Goal: Information Seeking & Learning: Learn about a topic

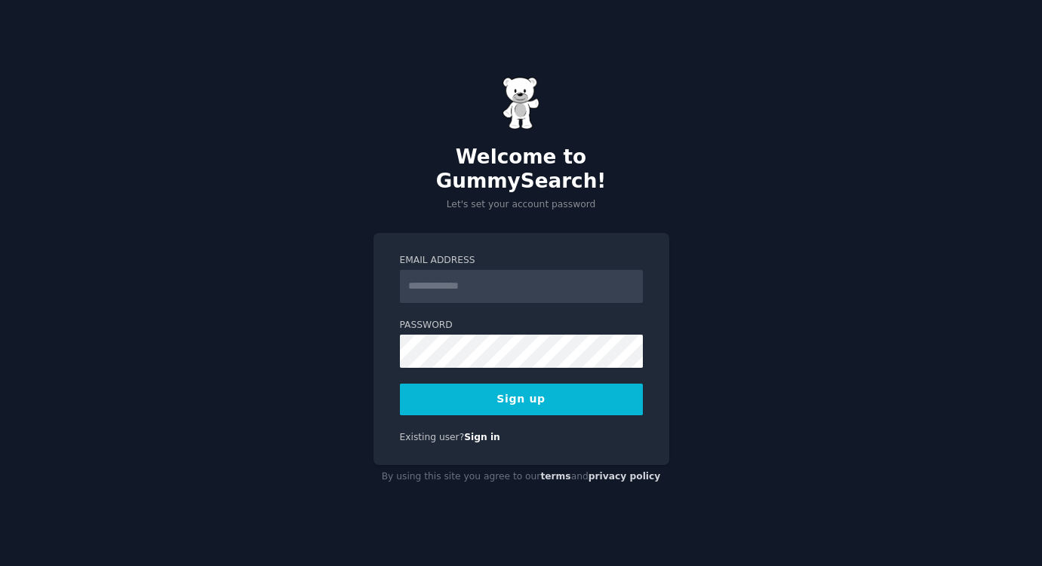
click at [458, 276] on input "Email Address" at bounding box center [521, 286] width 243 height 33
type input "**********"
click at [520, 391] on button "Sign up" at bounding box center [521, 400] width 243 height 32
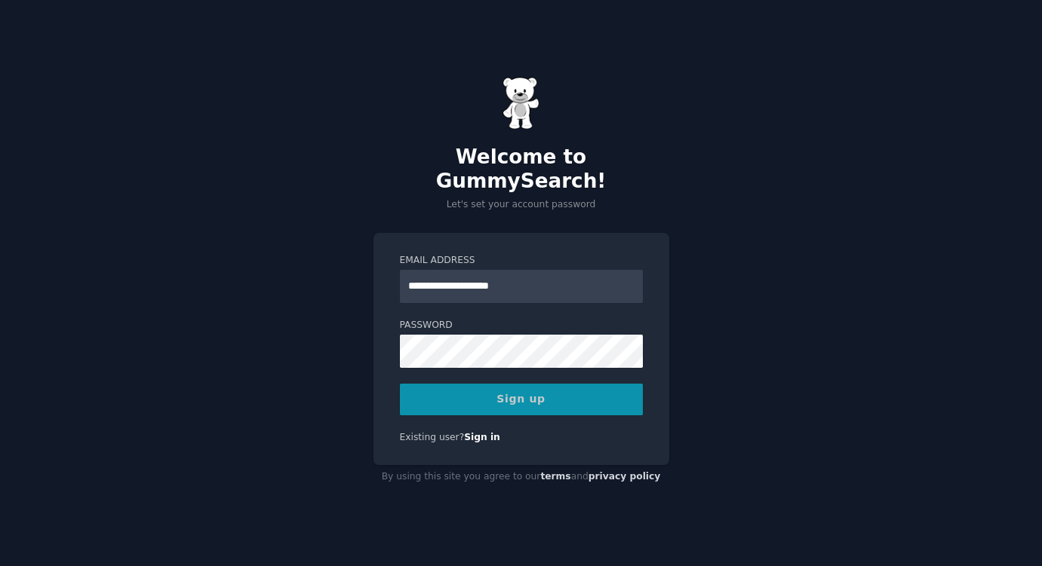
click at [520, 387] on div "Sign up" at bounding box center [521, 400] width 243 height 32
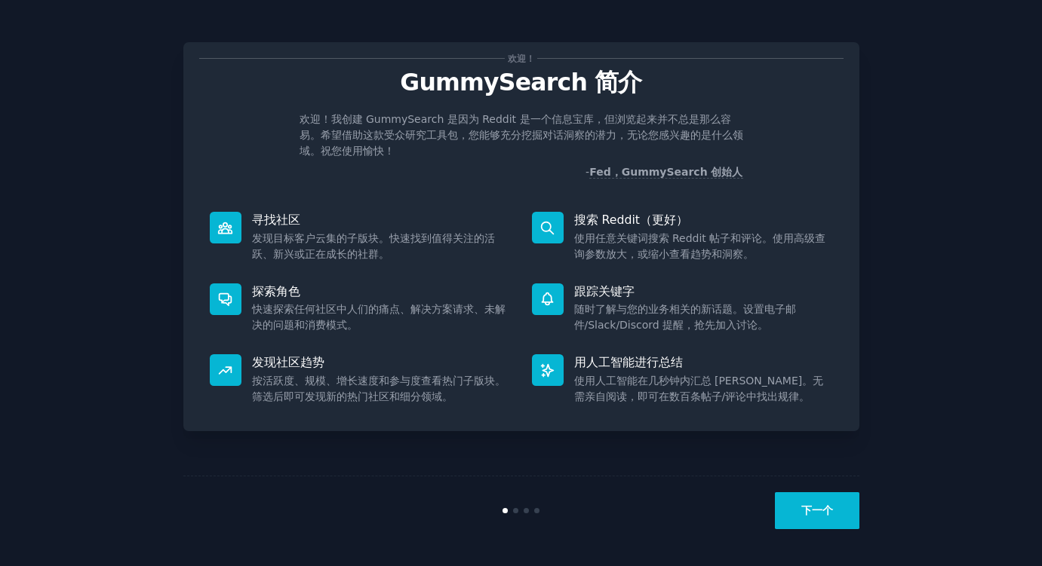
click at [922, 87] on div "欢迎！ GummySearch 简介 欢迎！我创建 GummySearch 是因为 Reddit 是一个信息宝库，但浏览起来并不总是那么容易。希望借助这款受众…" at bounding box center [520, 283] width 999 height 524
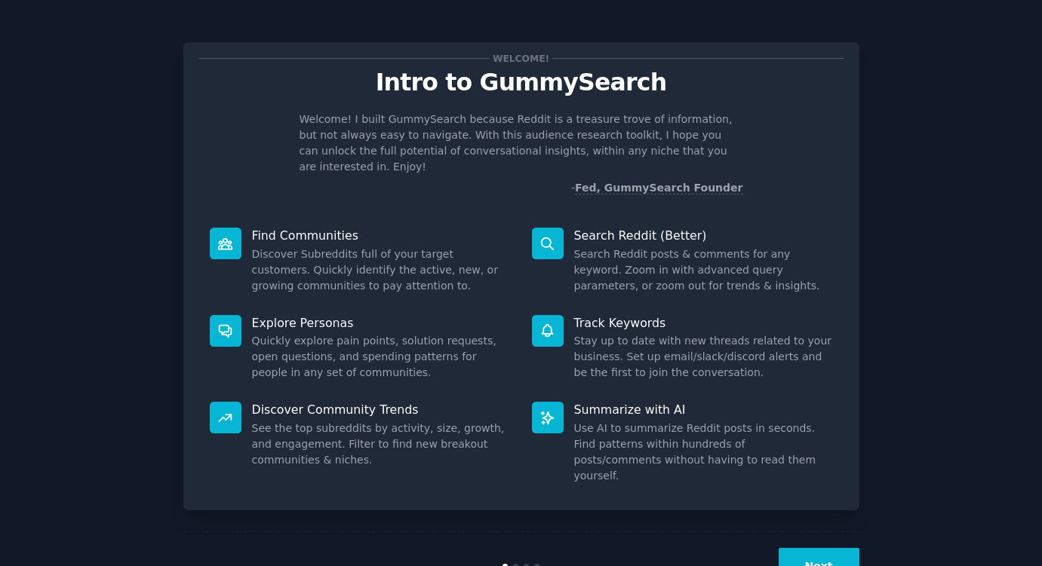
click at [917, 185] on div "Welcome! Intro to GummySearch Welcome! I built GummySearch because Reddit is a …" at bounding box center [520, 311] width 999 height 580
click at [818, 548] on button "Next" at bounding box center [818, 566] width 81 height 37
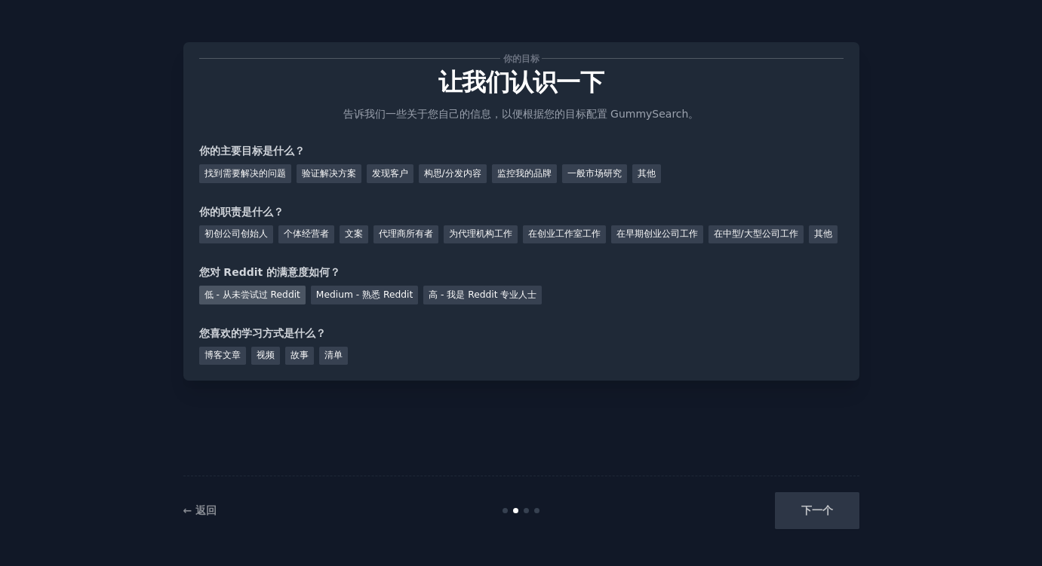
click at [275, 300] on font "低 - 从未尝试过 Reddit" at bounding box center [252, 295] width 96 height 11
click at [397, 238] on font "代理商所有者" at bounding box center [406, 234] width 54 height 11
click at [654, 171] on font "其他" at bounding box center [646, 173] width 18 height 11
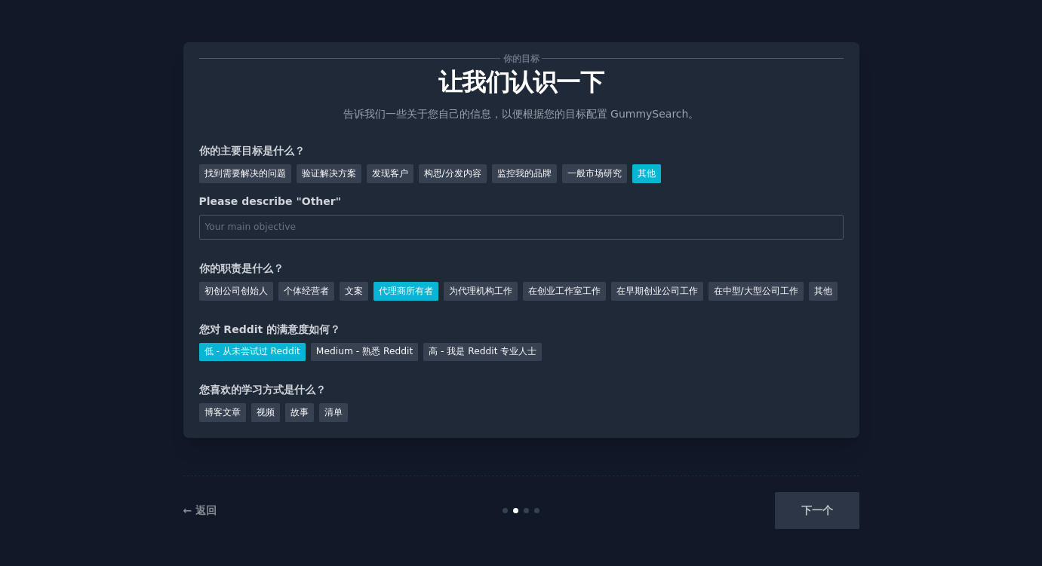
click at [654, 171] on font "其他" at bounding box center [646, 173] width 18 height 11
click at [652, 175] on font "其他" at bounding box center [646, 173] width 18 height 11
click at [594, 174] on font "一般市场研究" at bounding box center [594, 173] width 54 height 11
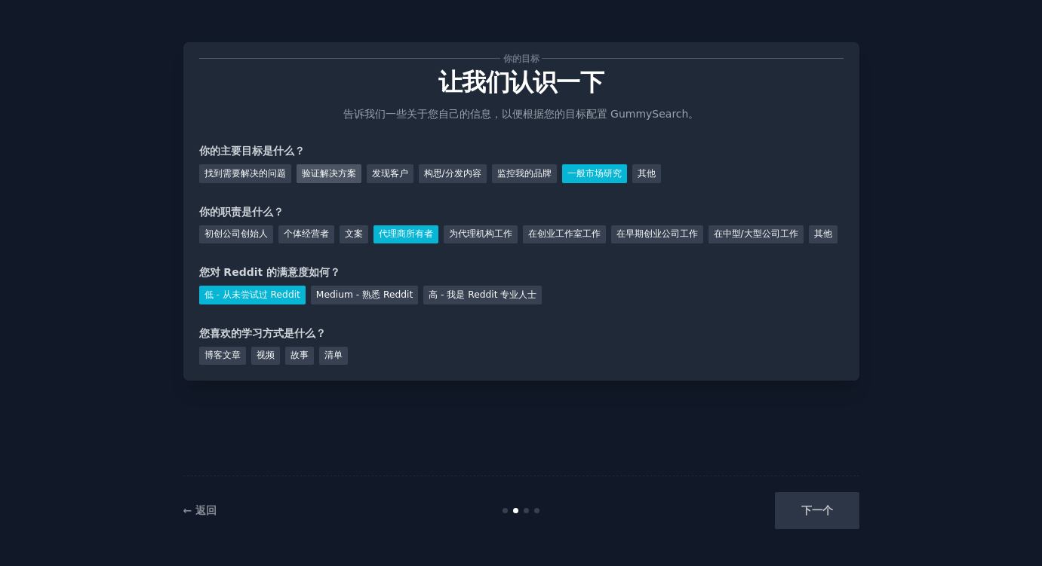
click at [327, 173] on font "验证解决方案" at bounding box center [329, 173] width 54 height 11
click at [928, 51] on div "你的目标 让我们认识一下 告诉我们一些关于您自己的信息，以便根据您的目标配置 GummySearch。 你的主要目标是什么？ 找到需要解决的问题 验证解决方案…" at bounding box center [520, 283] width 999 height 524
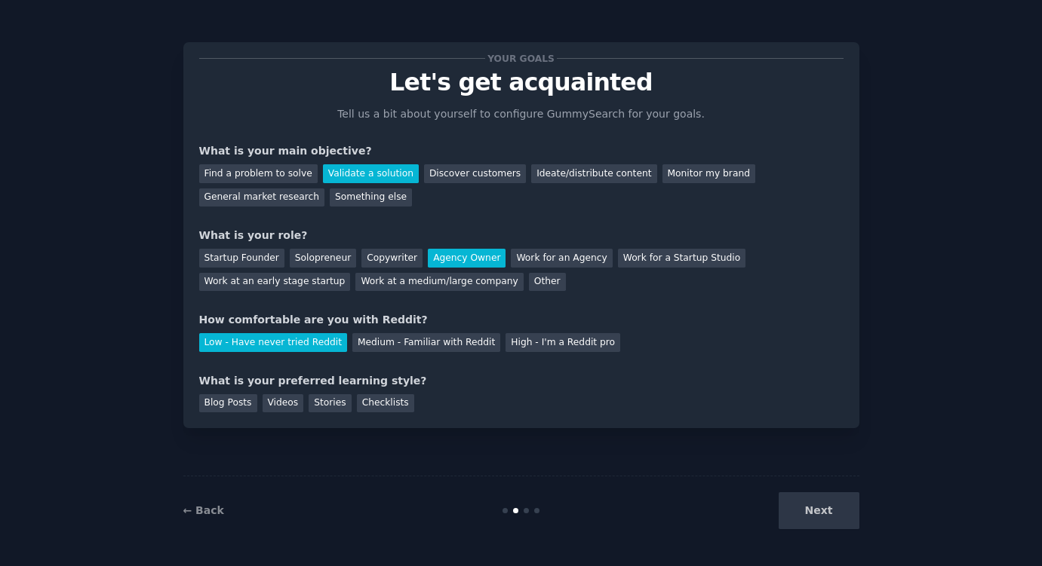
click at [907, 243] on div "Your goals Let's get acquainted Tell us a bit about yourself to configure Gummy…" at bounding box center [520, 283] width 999 height 524
click at [812, 511] on div "Next" at bounding box center [747, 511] width 226 height 37
click at [821, 514] on div "Next" at bounding box center [747, 511] width 226 height 37
click at [824, 511] on div "Next" at bounding box center [747, 511] width 226 height 37
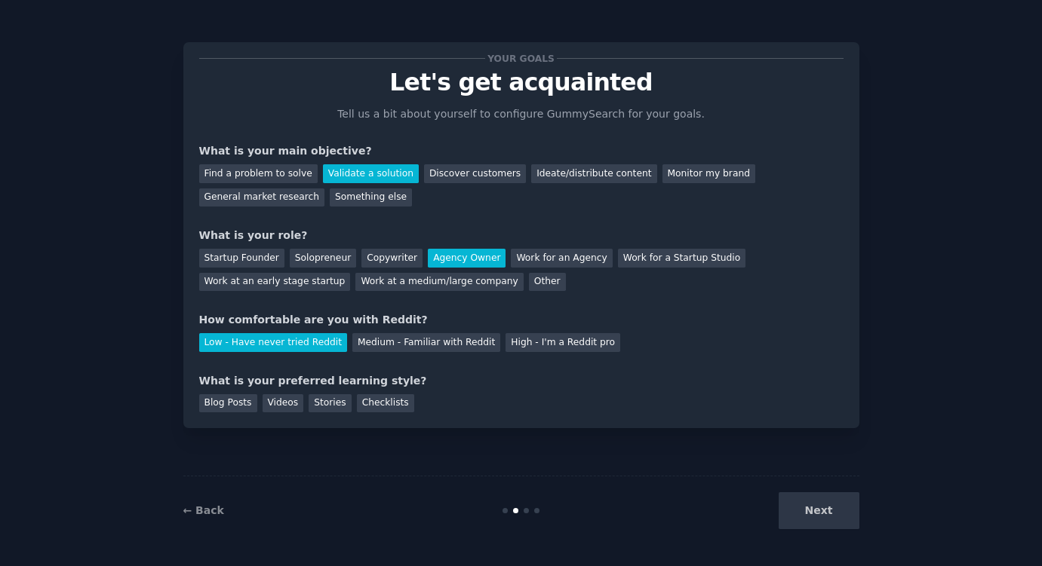
click at [884, 349] on div "Your goals Let's get acquainted Tell us a bit about yourself to configure Gummy…" at bounding box center [520, 283] width 999 height 524
click at [837, 519] on div "Next" at bounding box center [747, 511] width 226 height 37
click at [858, 275] on div "Your goals Let's get acquainted Tell us a bit about yourself to configure Gummy…" at bounding box center [521, 235] width 676 height 386
click at [228, 407] on div "Blog Posts" at bounding box center [228, 404] width 58 height 19
click at [818, 505] on button "Next" at bounding box center [818, 511] width 81 height 37
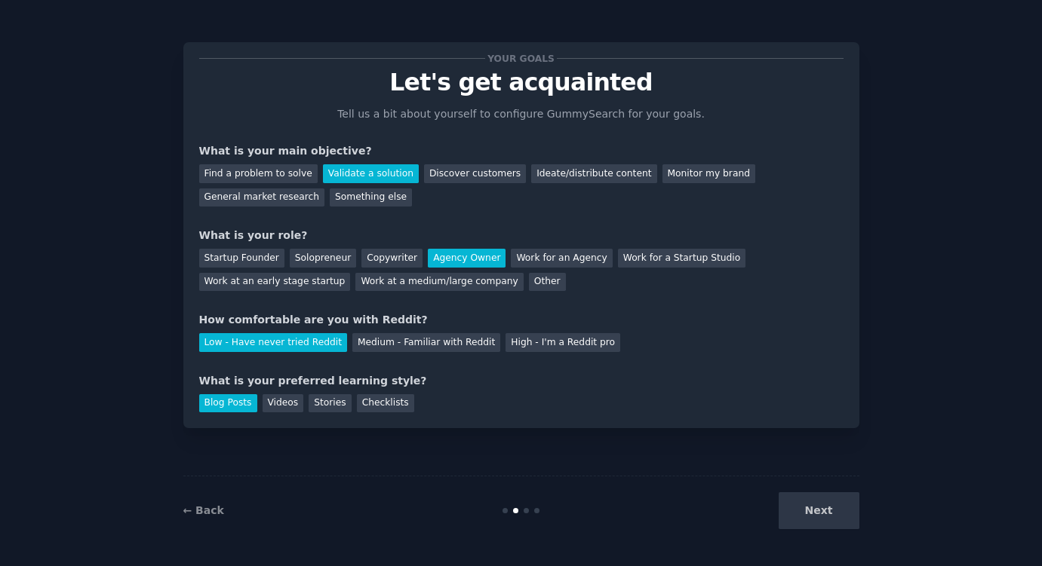
click at [823, 513] on div "Next" at bounding box center [747, 511] width 226 height 37
click at [396, 407] on div "Checklists" at bounding box center [385, 404] width 57 height 19
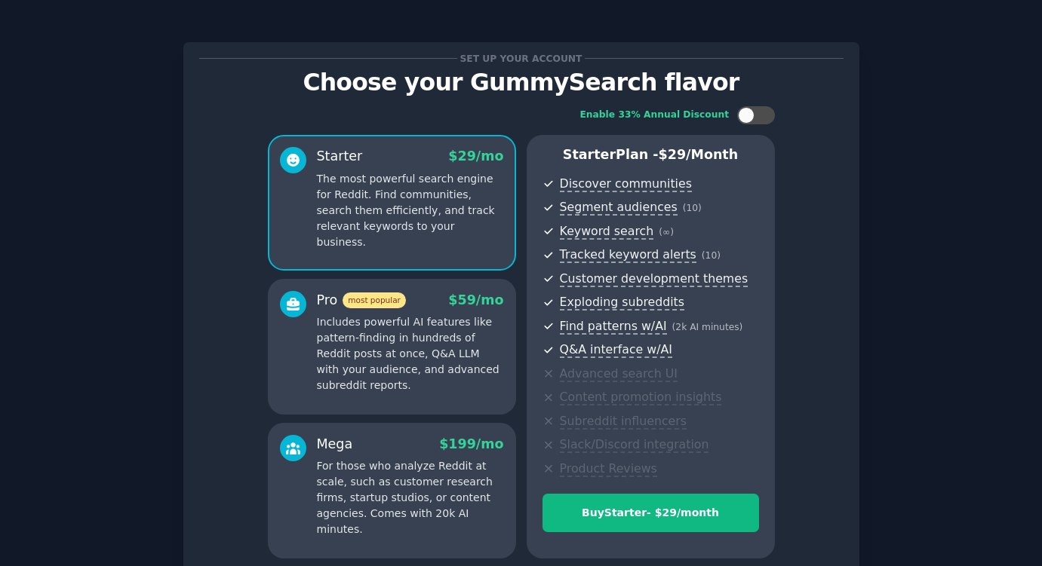
click at [218, 407] on div "Enable 33% Annual Discount Starter $ 29 /mo The most powerful search engine for…" at bounding box center [521, 333] width 644 height 474
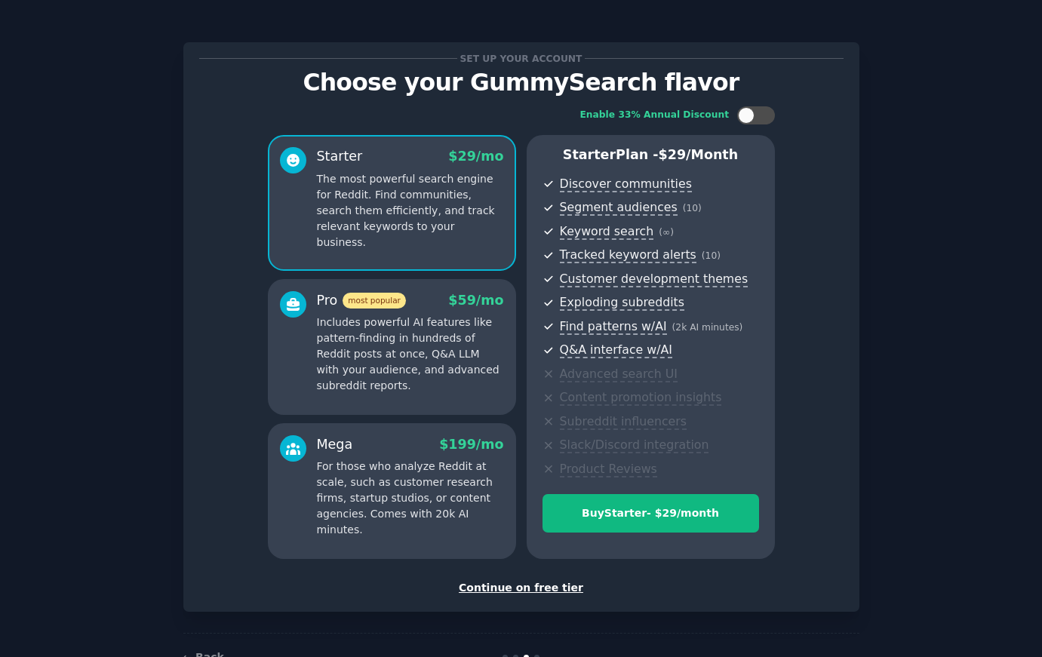
click at [433, 379] on p "Includes powerful AI features like pattern-finding in hundreds of Reddit posts …" at bounding box center [410, 354] width 187 height 79
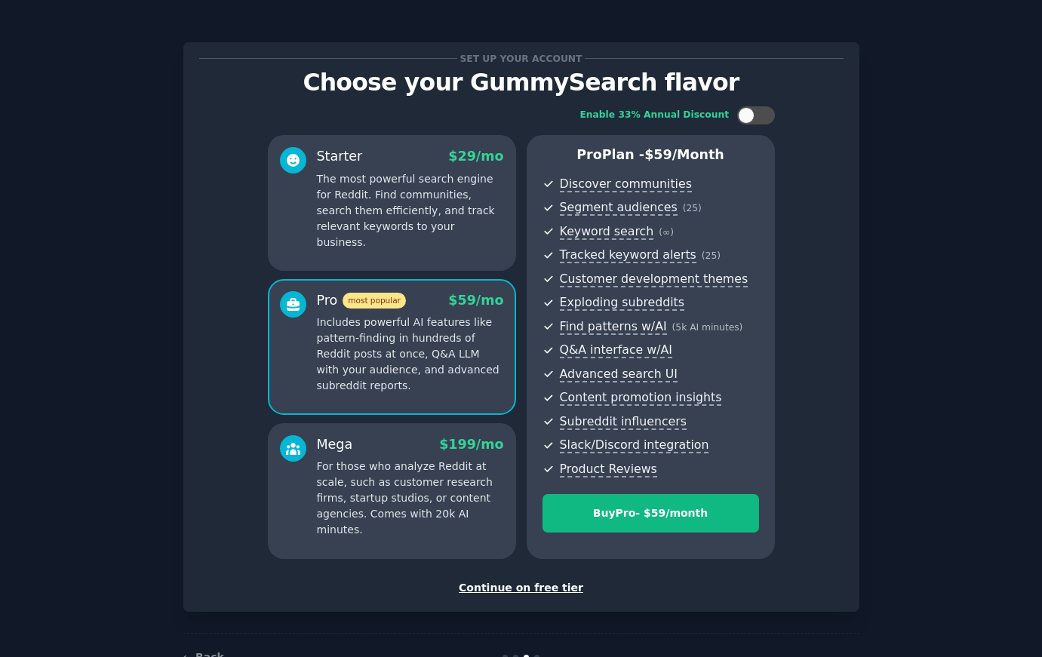
click at [413, 489] on p "For those who analyze Reddit at scale, such as customer research firms, startup…" at bounding box center [410, 498] width 187 height 79
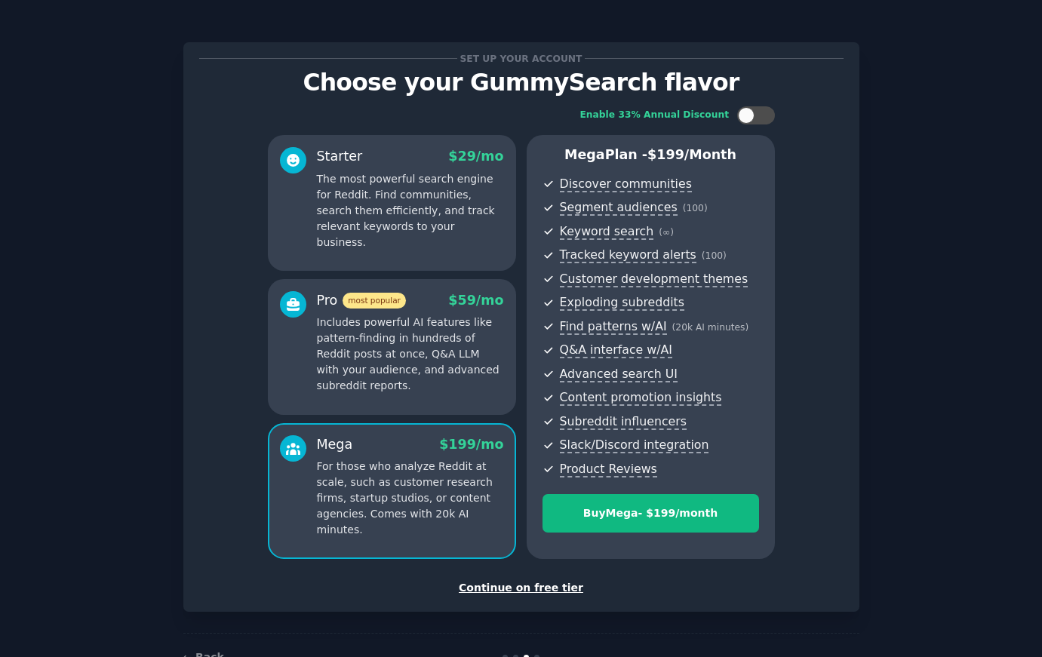
click at [907, 269] on div "Set up your account Choose your GummySearch flavor Enable 33% Annual Discount S…" at bounding box center [520, 351] width 999 height 660
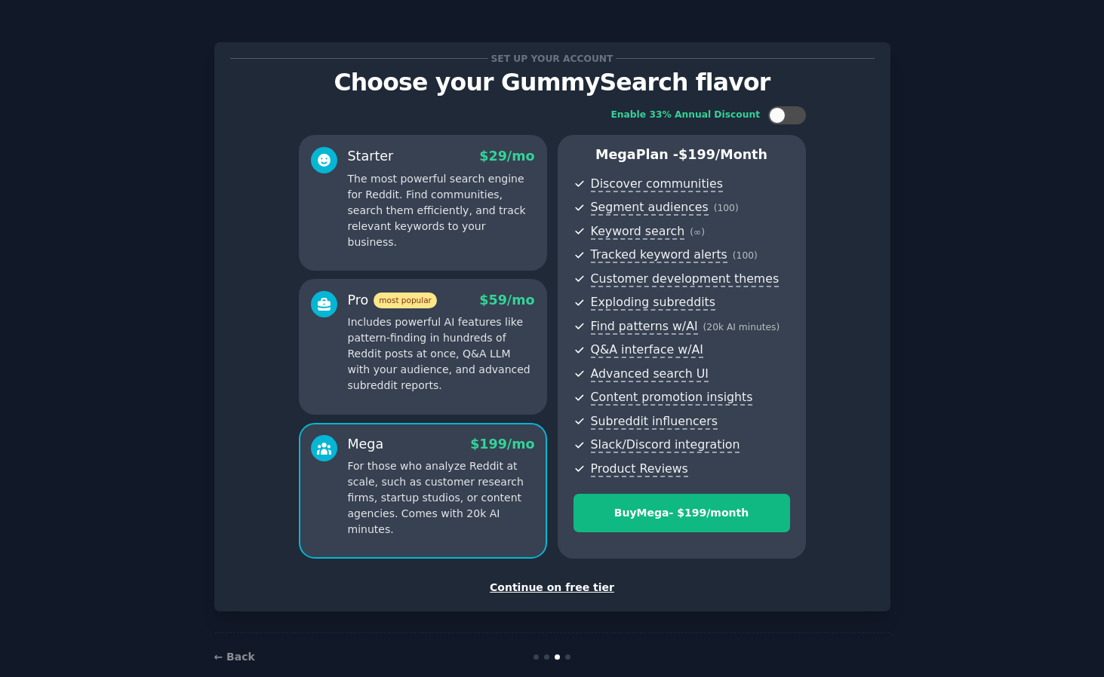
click at [422, 319] on p "Includes powerful AI features like pattern-finding in hundreds of Reddit posts …" at bounding box center [441, 354] width 187 height 79
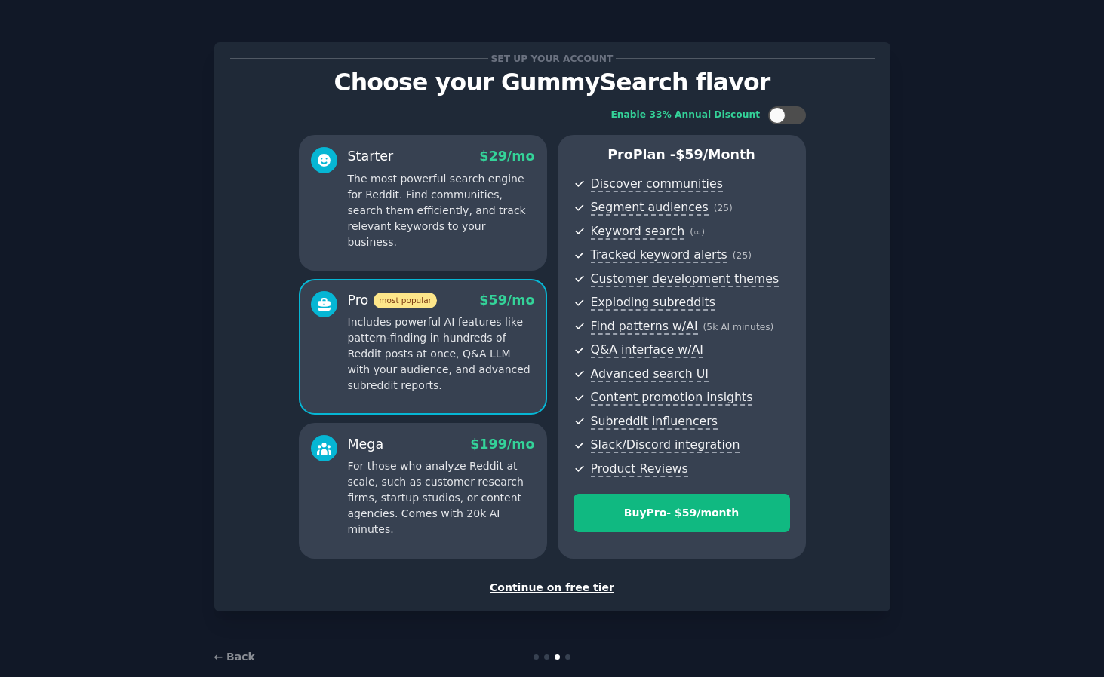
click at [470, 201] on p "The most powerful search engine for Reddit. Find communities, search them effic…" at bounding box center [441, 210] width 187 height 79
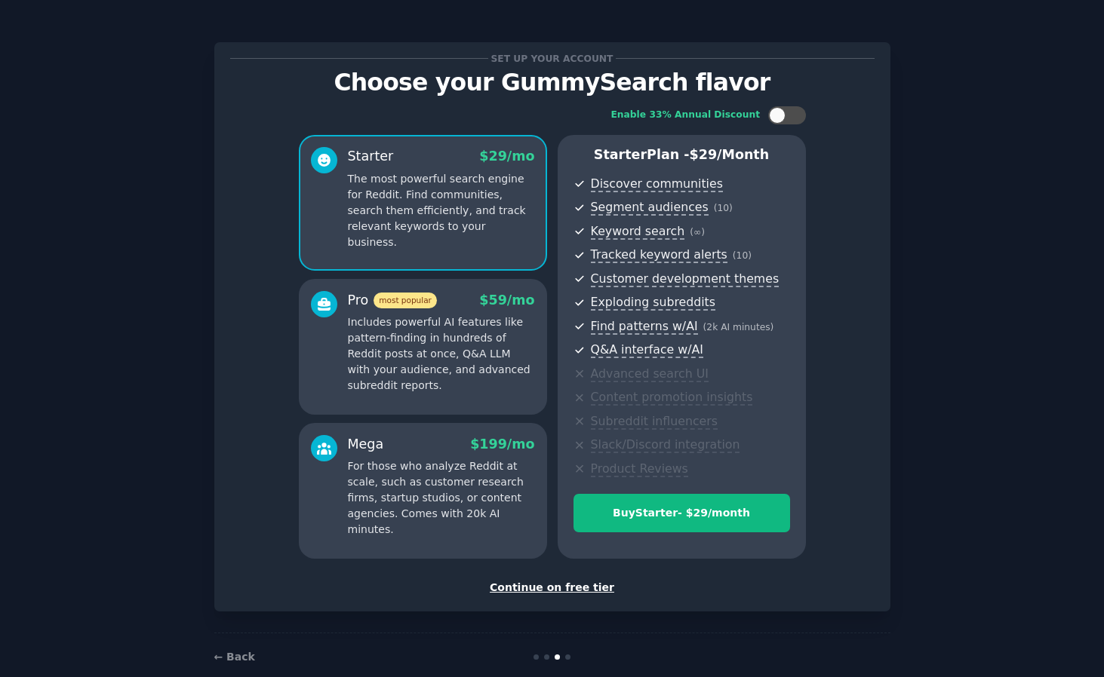
click at [581, 566] on div "Continue on free tier" at bounding box center [552, 588] width 644 height 16
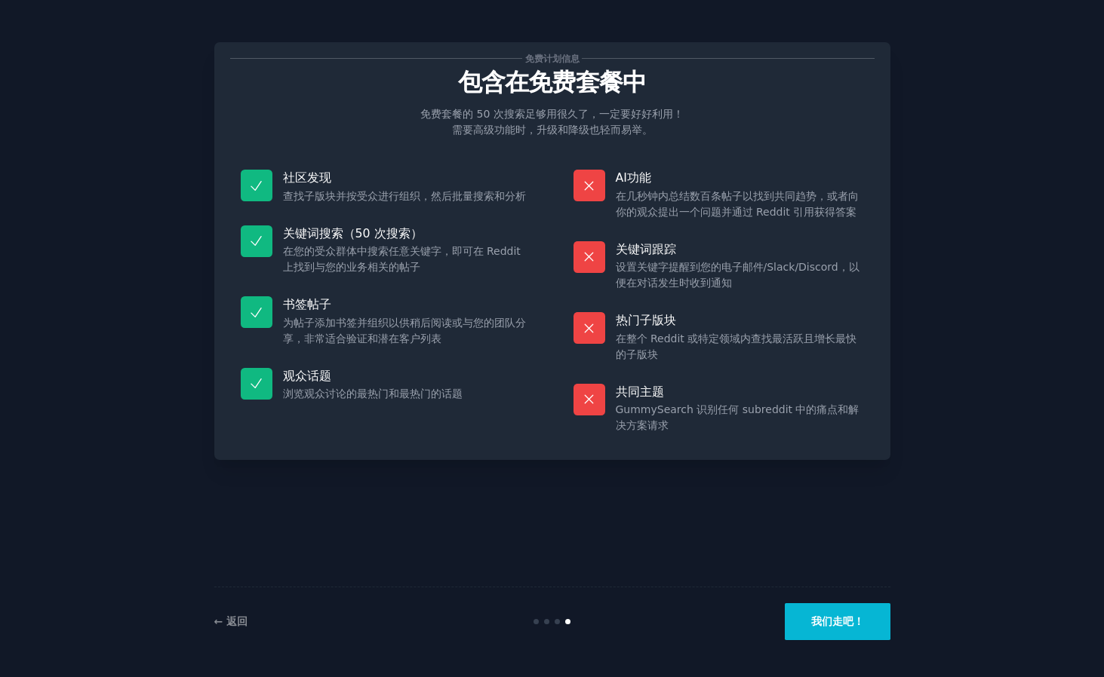
click at [841, 566] on font "我们走吧！" at bounding box center [837, 622] width 53 height 12
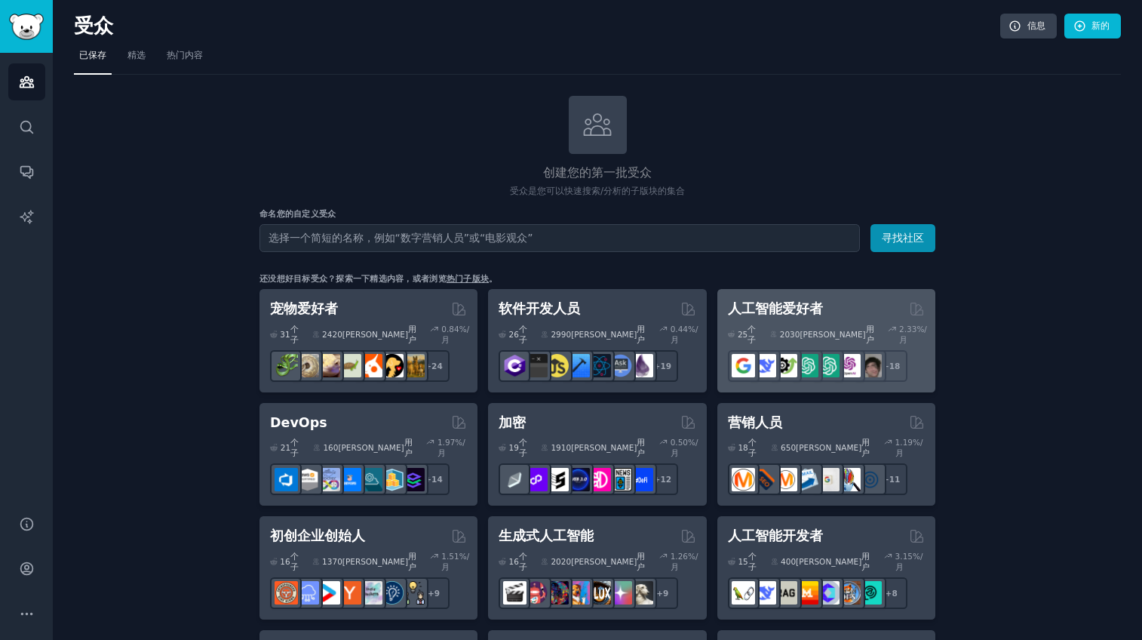
click at [825, 321] on div "25 个子 ​ 2030万 用户 2.33 %/月 r/OpenAIDev + 18" at bounding box center [826, 349] width 197 height 63
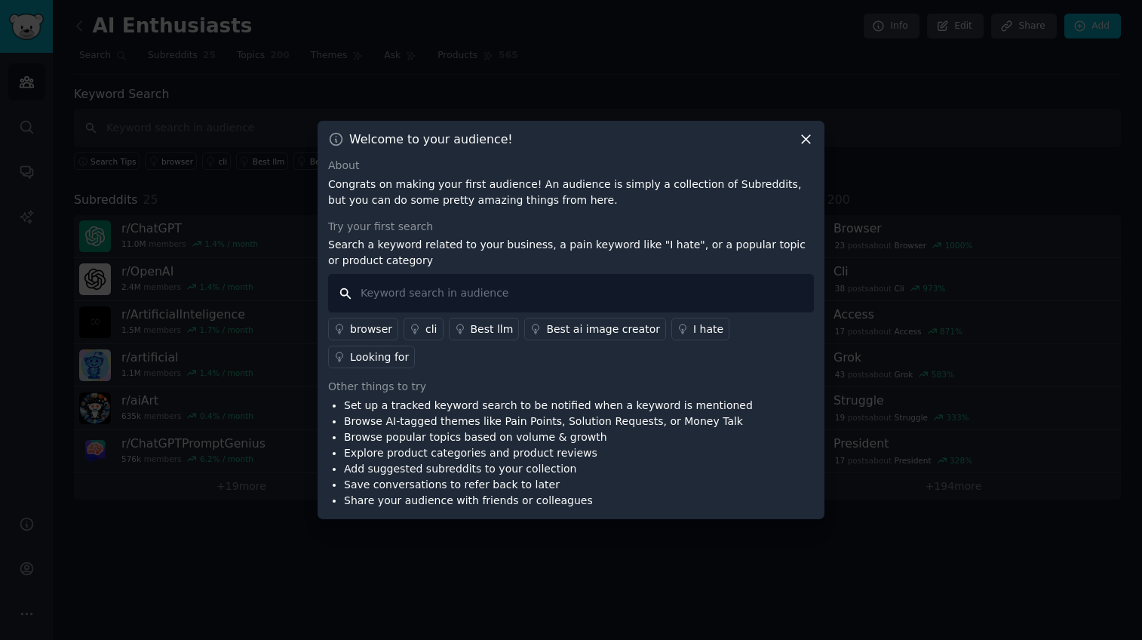
click at [775, 302] on input "text" at bounding box center [571, 293] width 486 height 38
click at [806, 147] on icon at bounding box center [806, 139] width 16 height 16
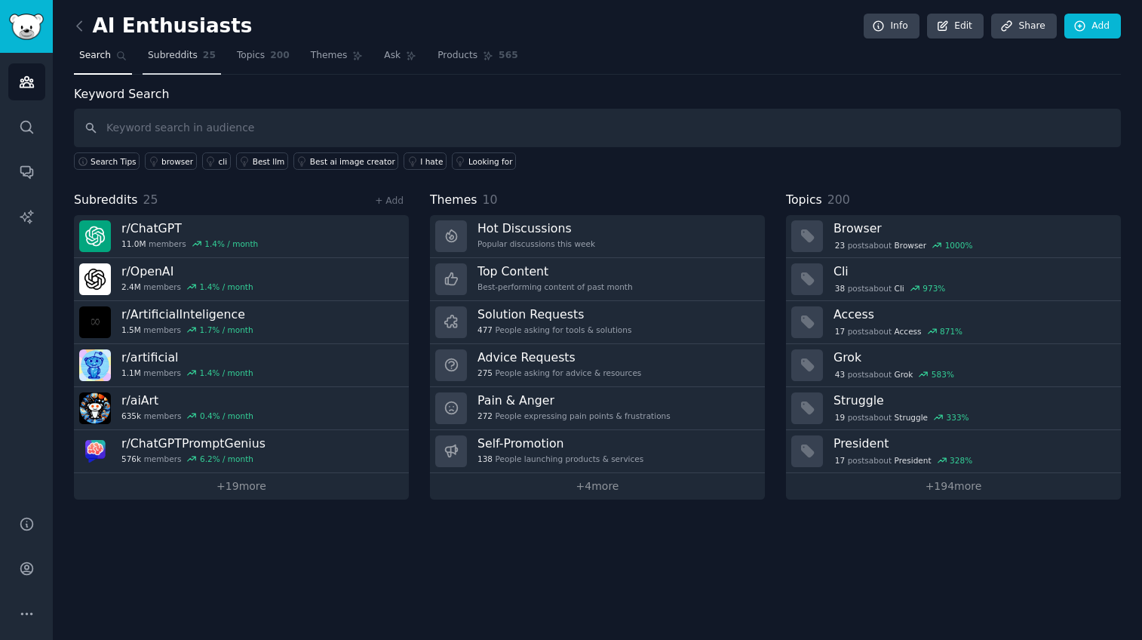
click at [180, 53] on span "Subreddits" at bounding box center [173, 56] width 50 height 14
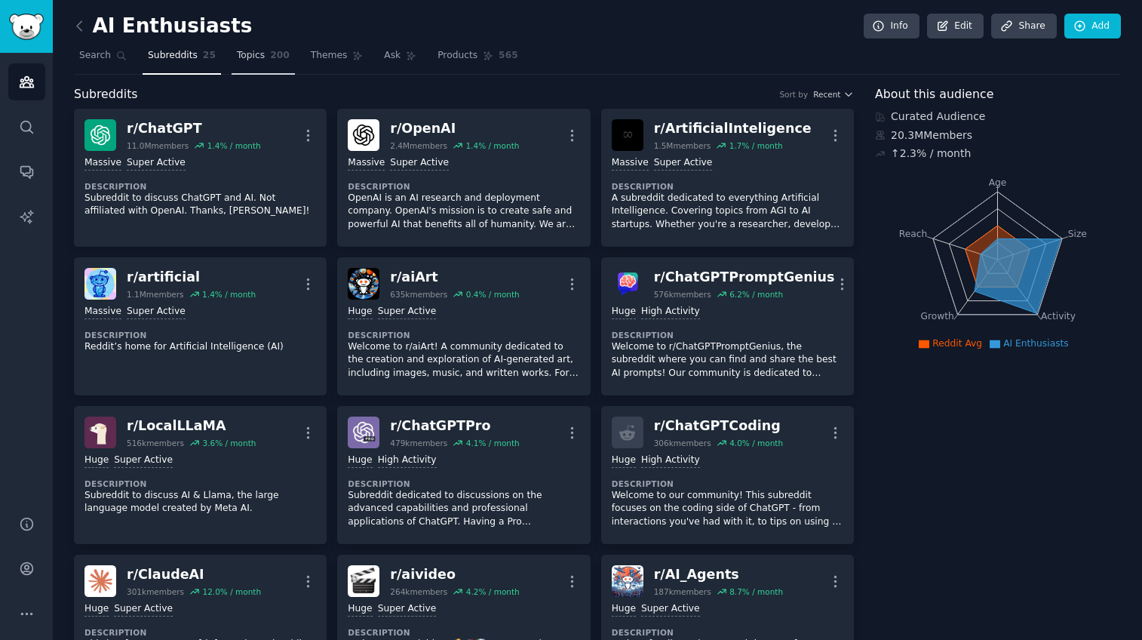
click at [242, 48] on link "Topics 200" at bounding box center [263, 59] width 63 height 31
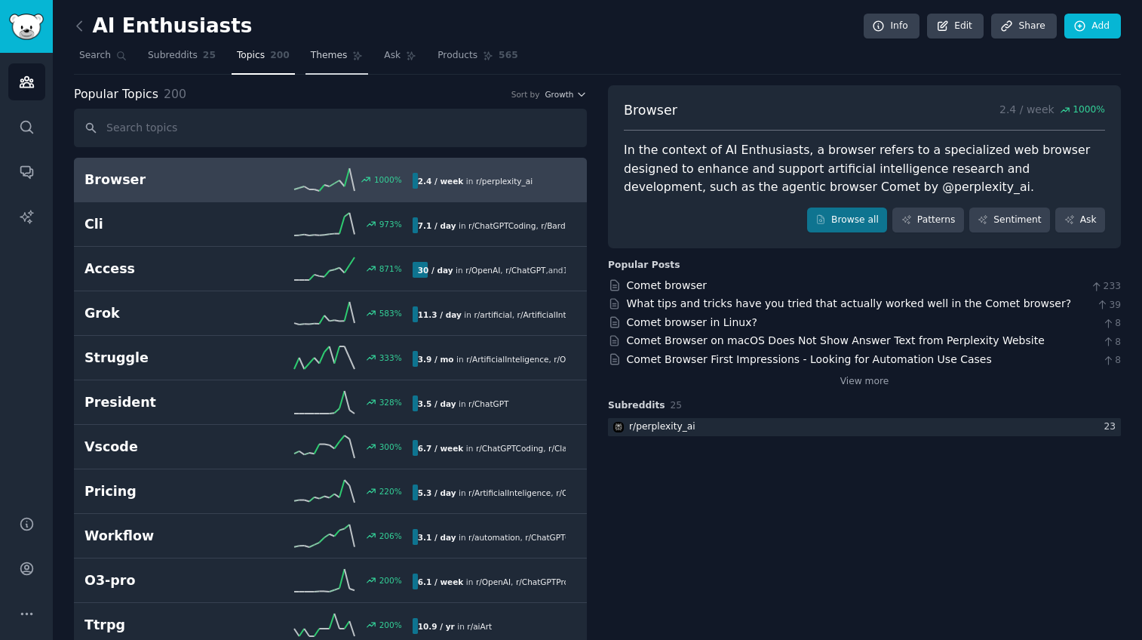
click at [312, 49] on span "Themes" at bounding box center [329, 56] width 37 height 14
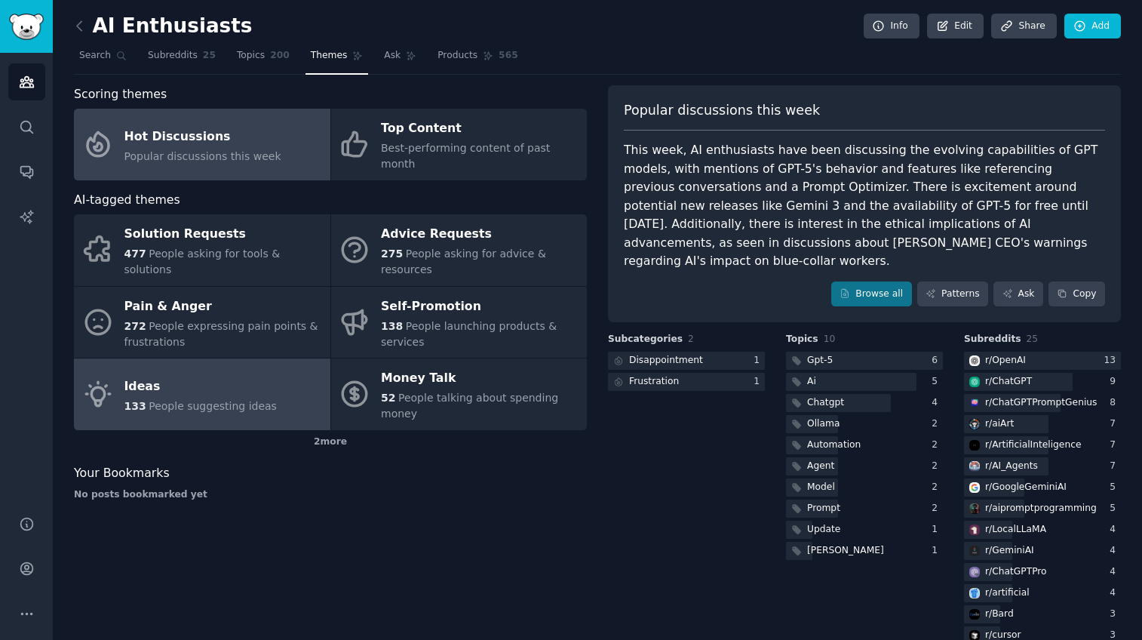
click at [170, 379] on div "Ideas" at bounding box center [200, 386] width 152 height 24
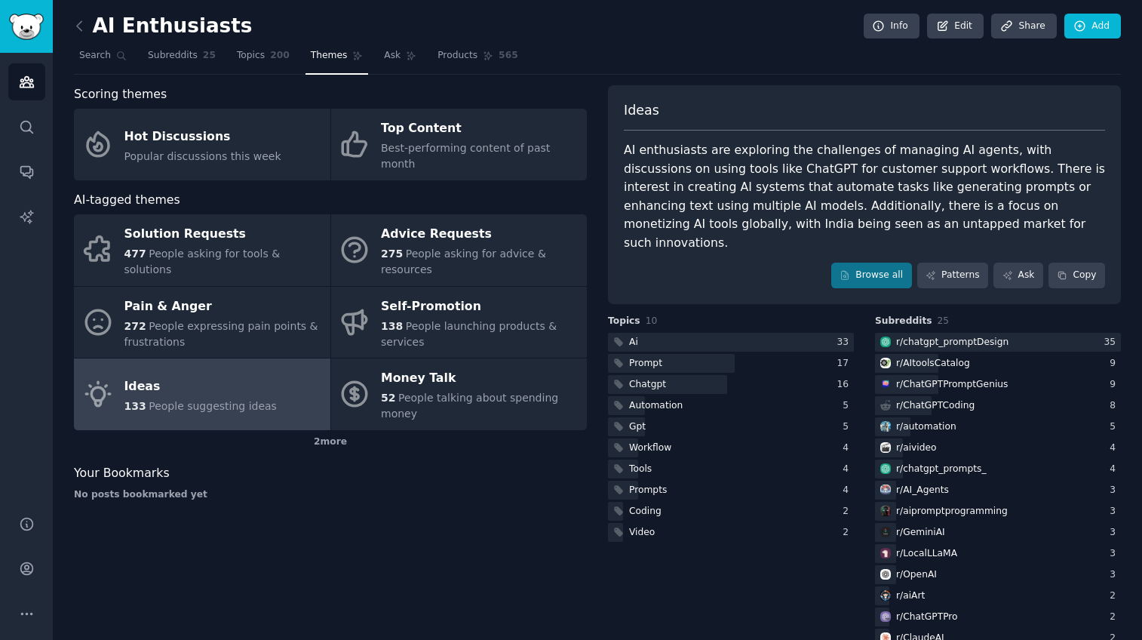
click at [681, 266] on div "Browse all Patterns Ask Copy" at bounding box center [864, 275] width 481 height 26
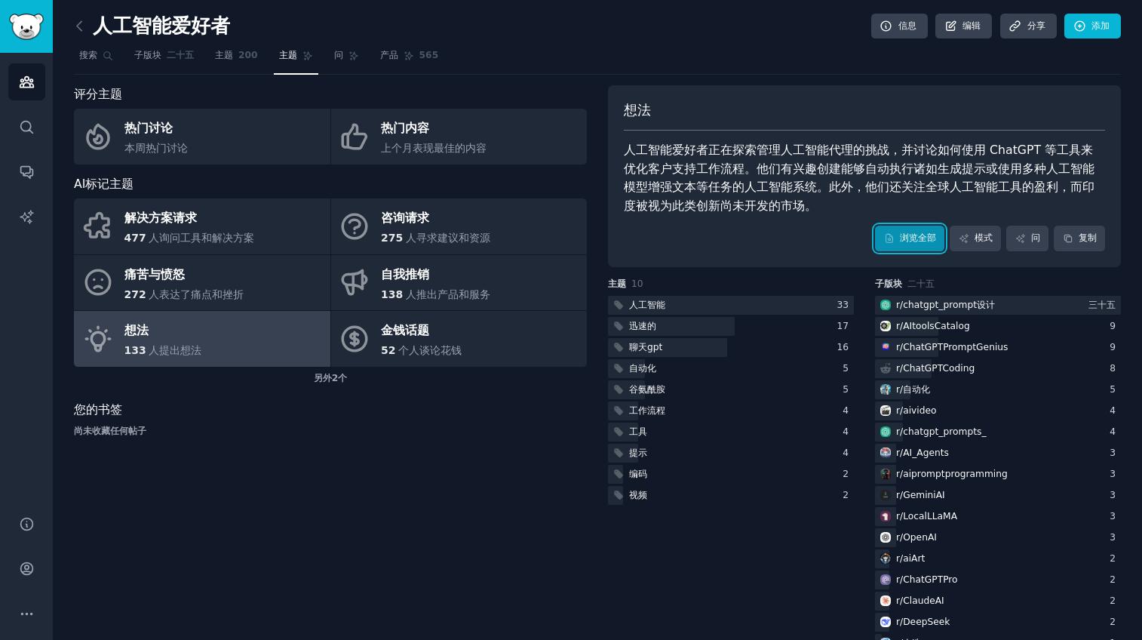
click at [889, 240] on link "浏览全部" at bounding box center [909, 239] width 69 height 26
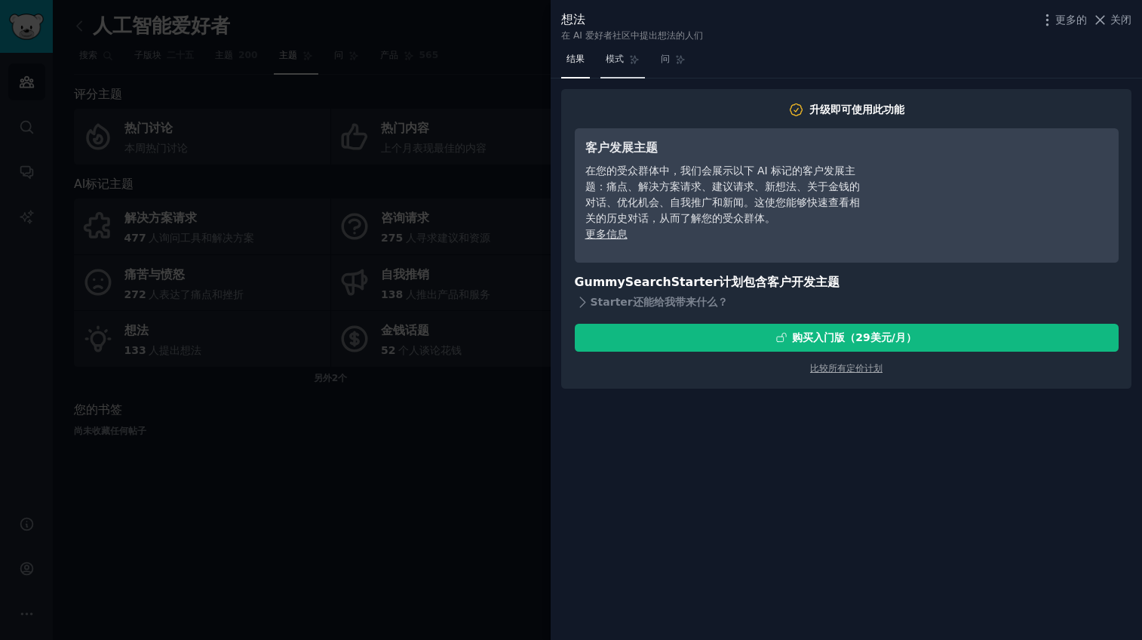
click at [625, 59] on link "模式" at bounding box center [622, 63] width 45 height 31
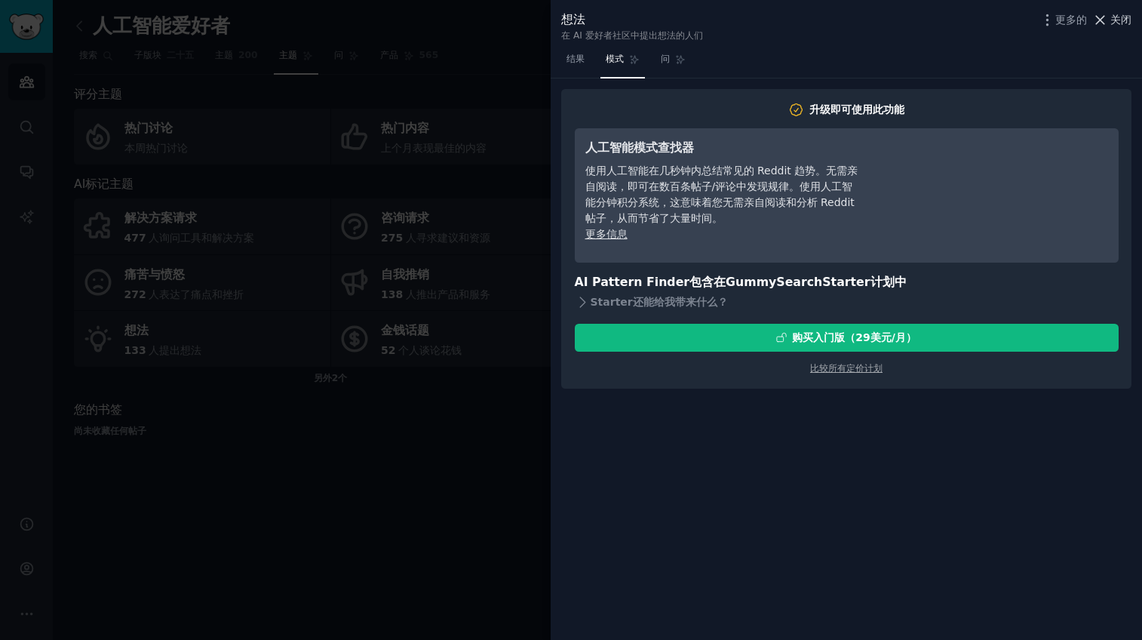
click at [1041, 22] on font "关闭" at bounding box center [1120, 20] width 21 height 12
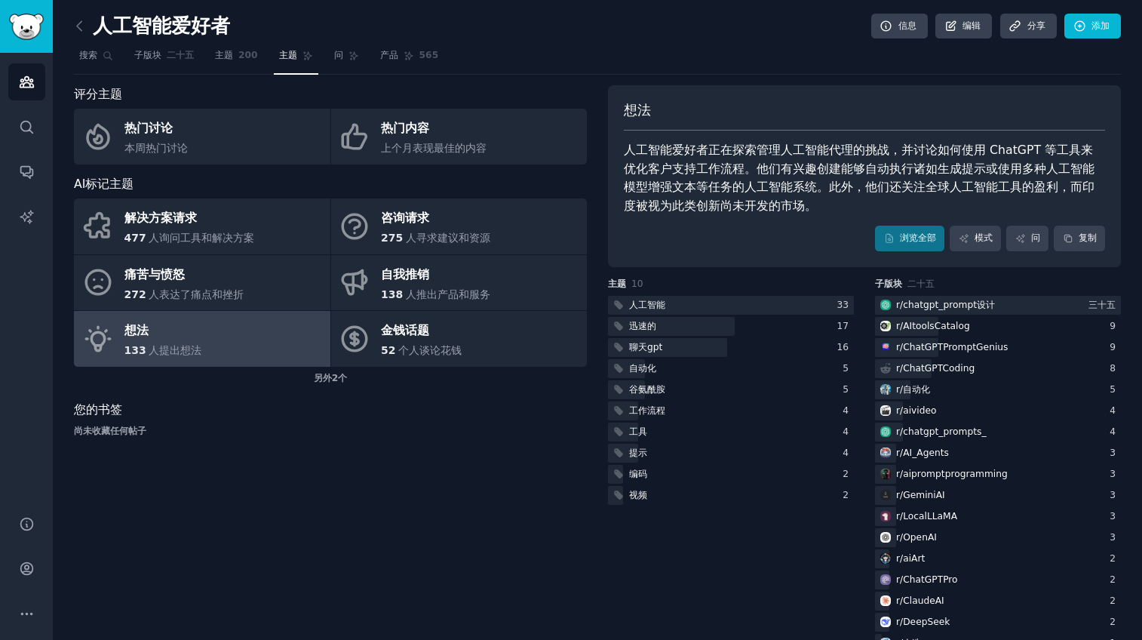
click at [428, 507] on div "评分主题 热门讨论 本周热门讨论 热门内容 上个月表现最佳的内容 AI标记主题 解决方案请求 477 人询问工具和解决方案 咨询请求 275 人寻求建议和资源…" at bounding box center [330, 391] width 513 height 612
click at [912, 230] on link "浏览全部" at bounding box center [909, 239] width 69 height 26
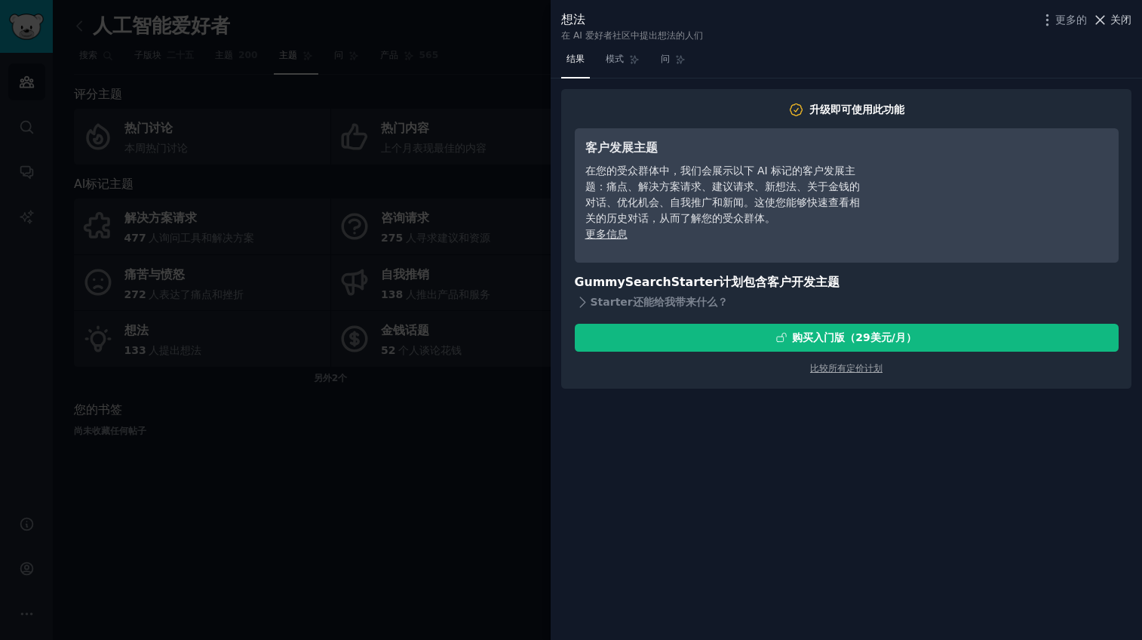
click at [1041, 19] on font "关闭" at bounding box center [1120, 20] width 21 height 12
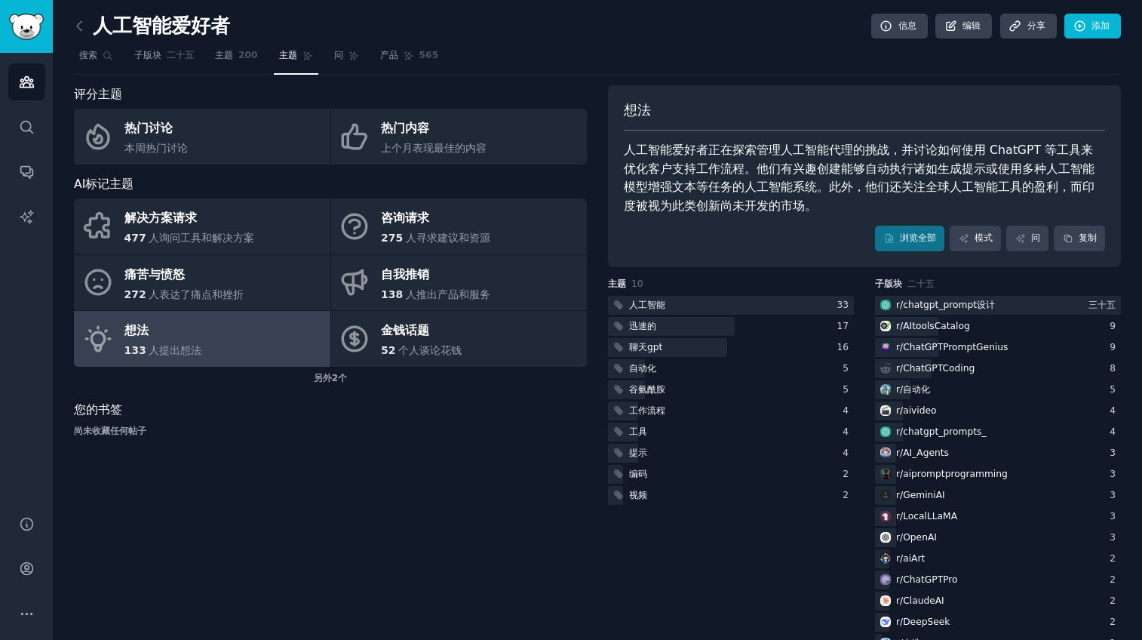
click at [415, 473] on div "评分主题 热门讨论 本周热门讨论 热门内容 上个月表现最佳的内容 AI标记主题 解决方案请求 477 人询问工具和解决方案 咨询请求 275 人寻求建议和资源…" at bounding box center [330, 391] width 513 height 612
click at [357, 63] on link "问" at bounding box center [346, 59] width 35 height 31
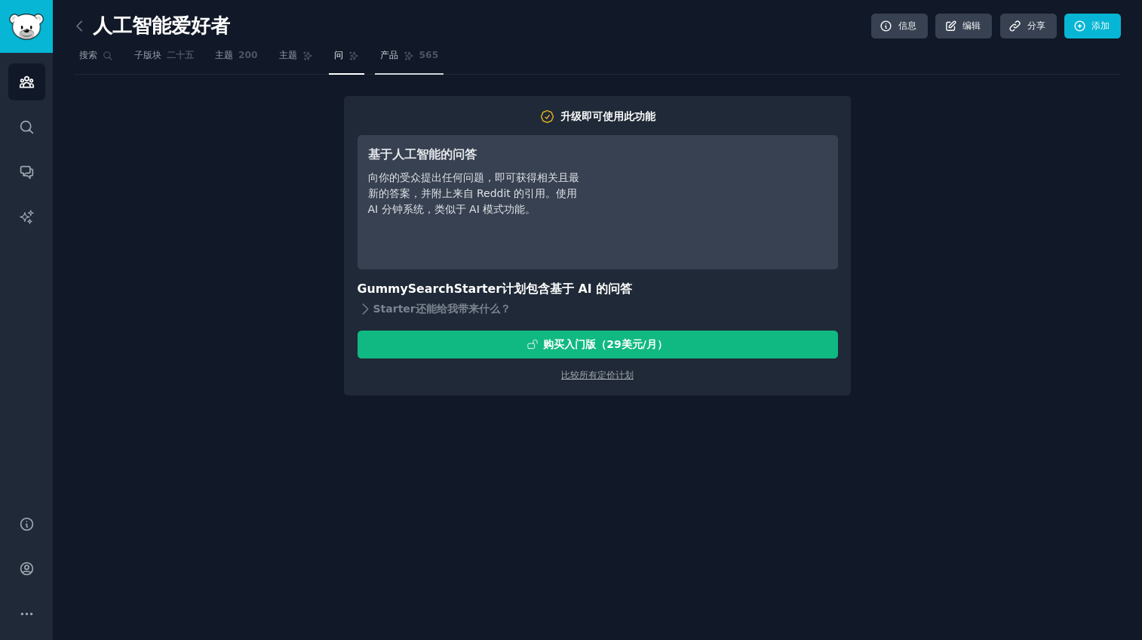
click at [419, 62] on link "产品 565" at bounding box center [409, 59] width 69 height 31
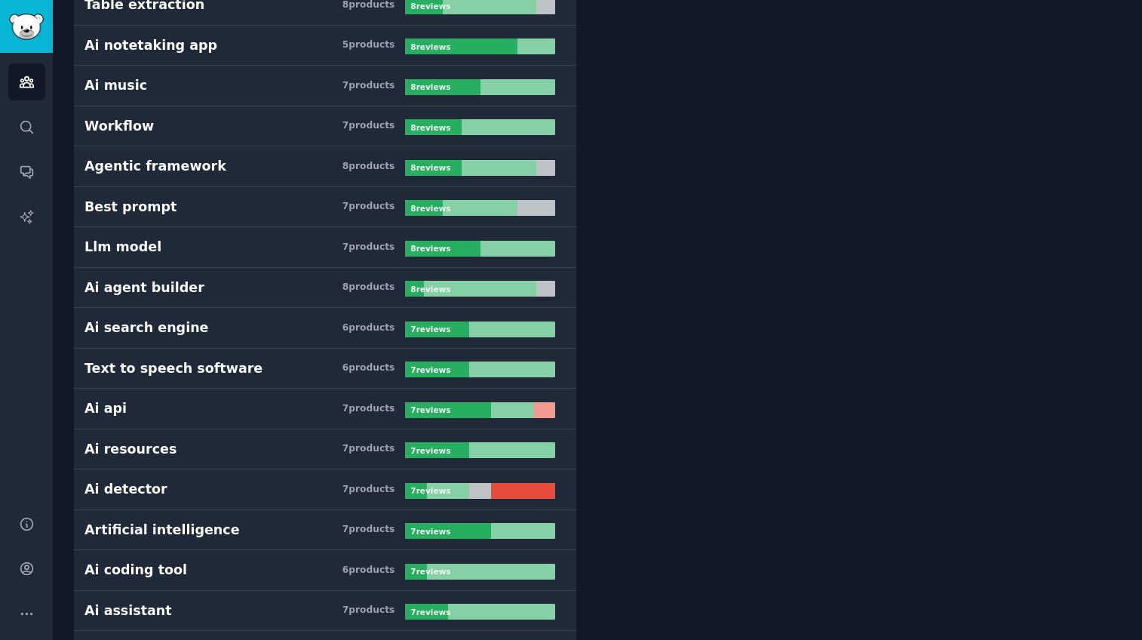
scroll to position [6373, 0]
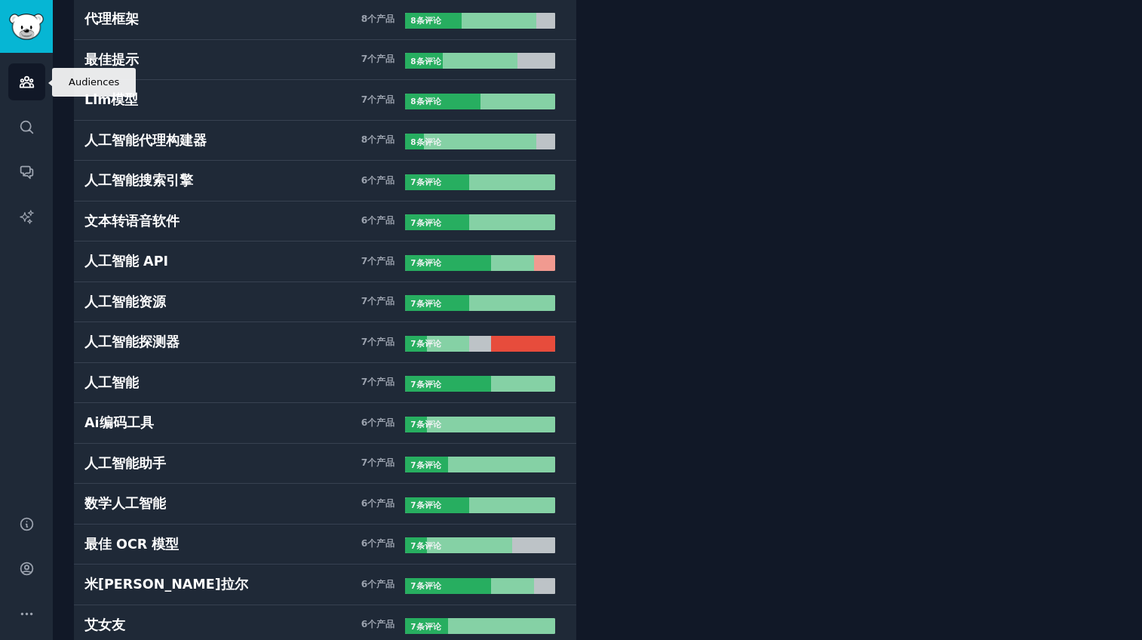
click at [36, 80] on link "受众" at bounding box center [26, 81] width 37 height 37
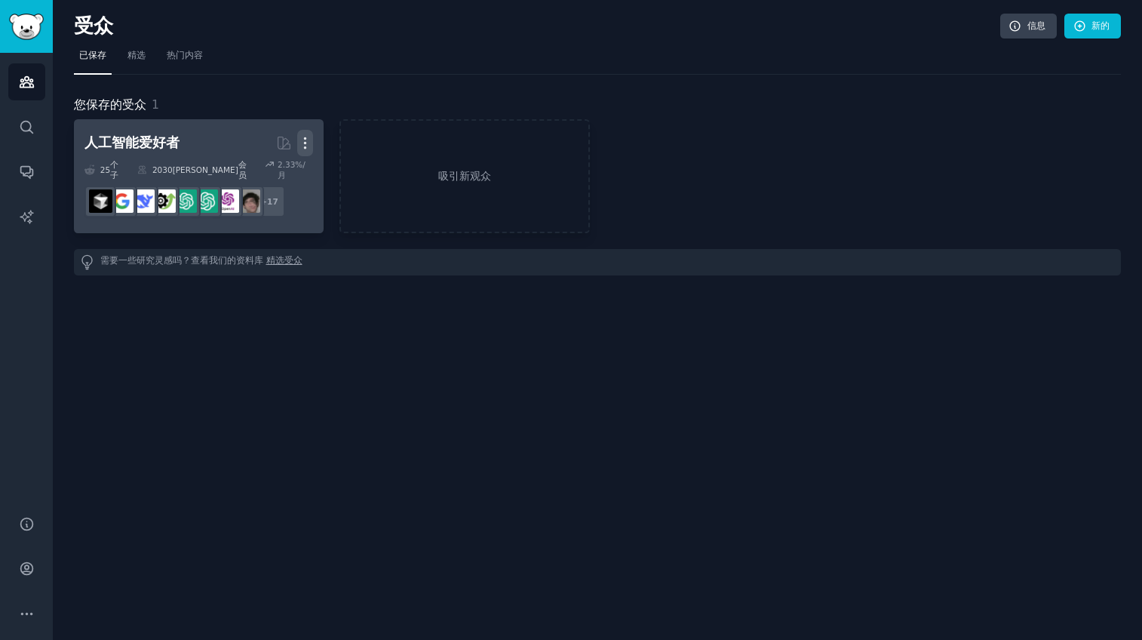
click at [305, 143] on icon "button" at bounding box center [306, 143] width 2 height 11
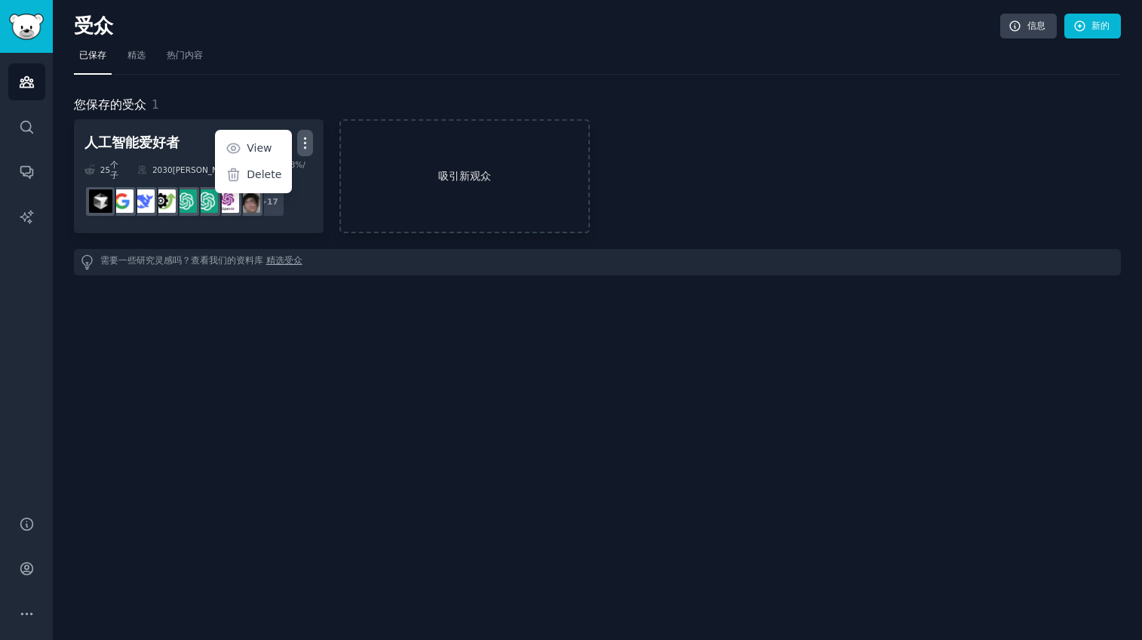
click at [461, 177] on font "吸引新观众" at bounding box center [464, 176] width 53 height 12
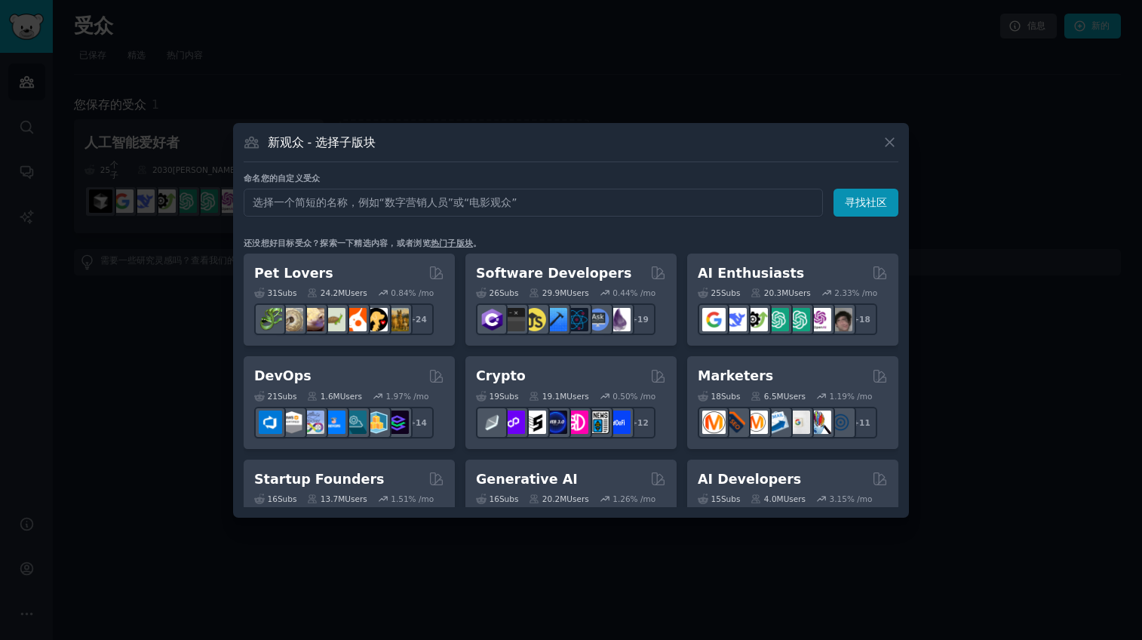
click at [873, 80] on div at bounding box center [571, 320] width 1142 height 640
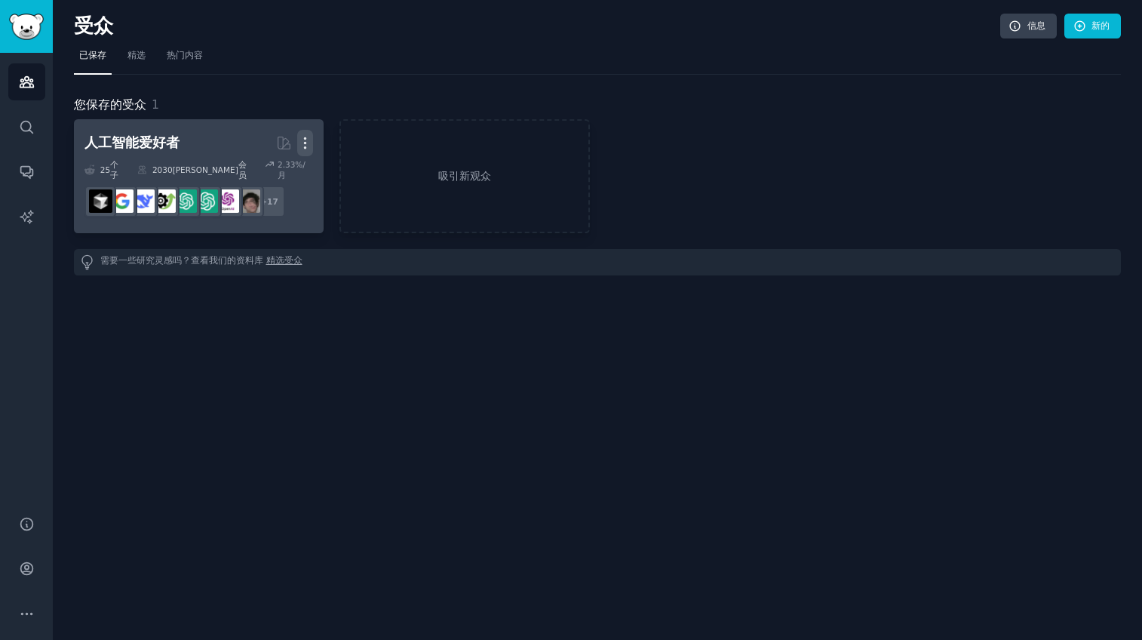
click at [310, 139] on icon "button" at bounding box center [305, 143] width 16 height 16
click at [266, 165] on div "View Delete" at bounding box center [253, 161] width 77 height 63
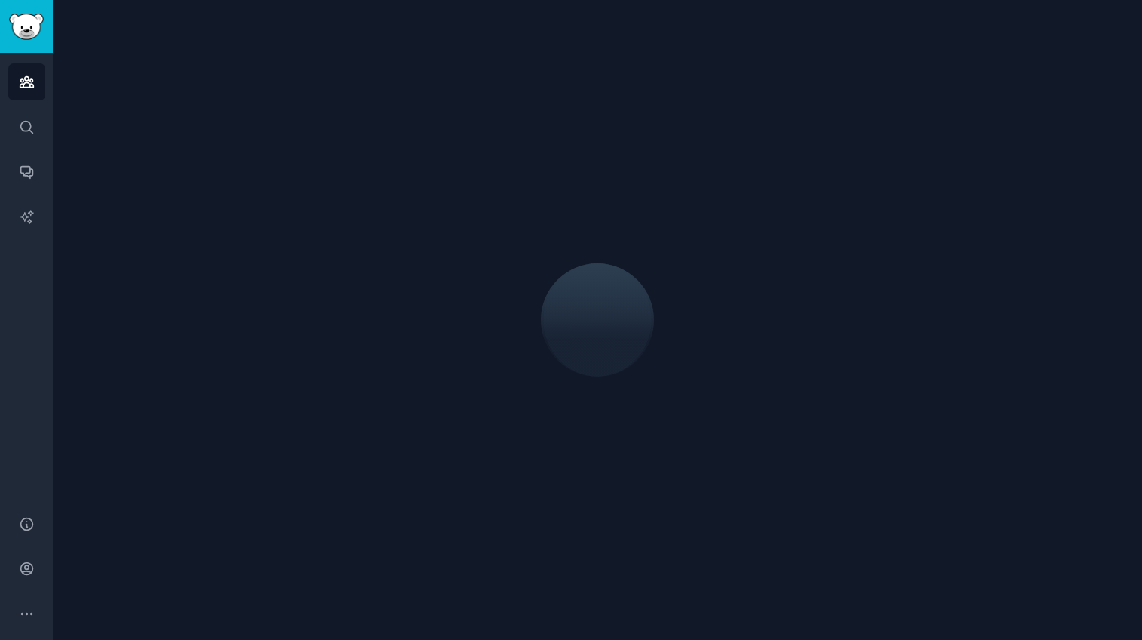
click at [296, 158] on div at bounding box center [597, 319] width 1047 height 597
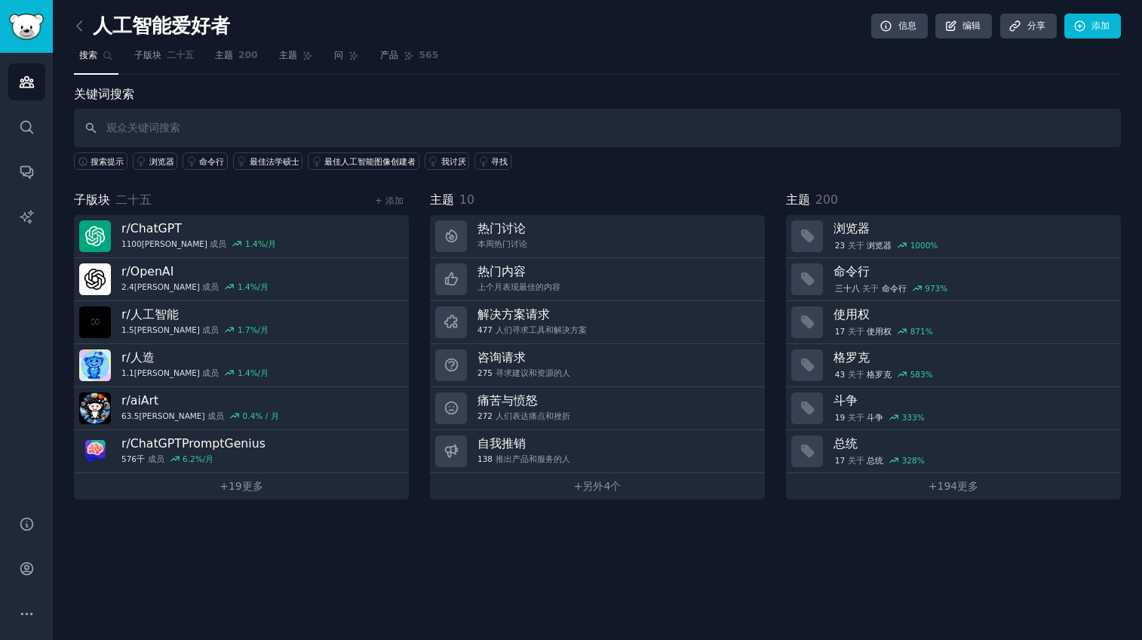
click at [497, 70] on nav "搜索 子版块 二十五 主题 200 主题 问 产品 565" at bounding box center [597, 59] width 1047 height 31
